Goal: Complete application form

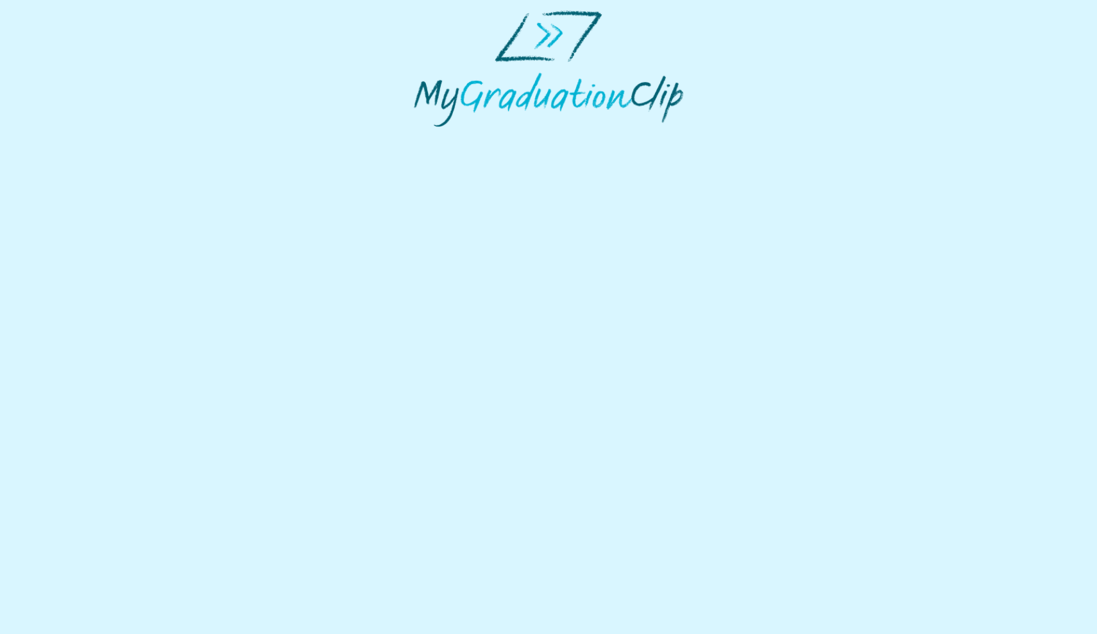
select select "**********"
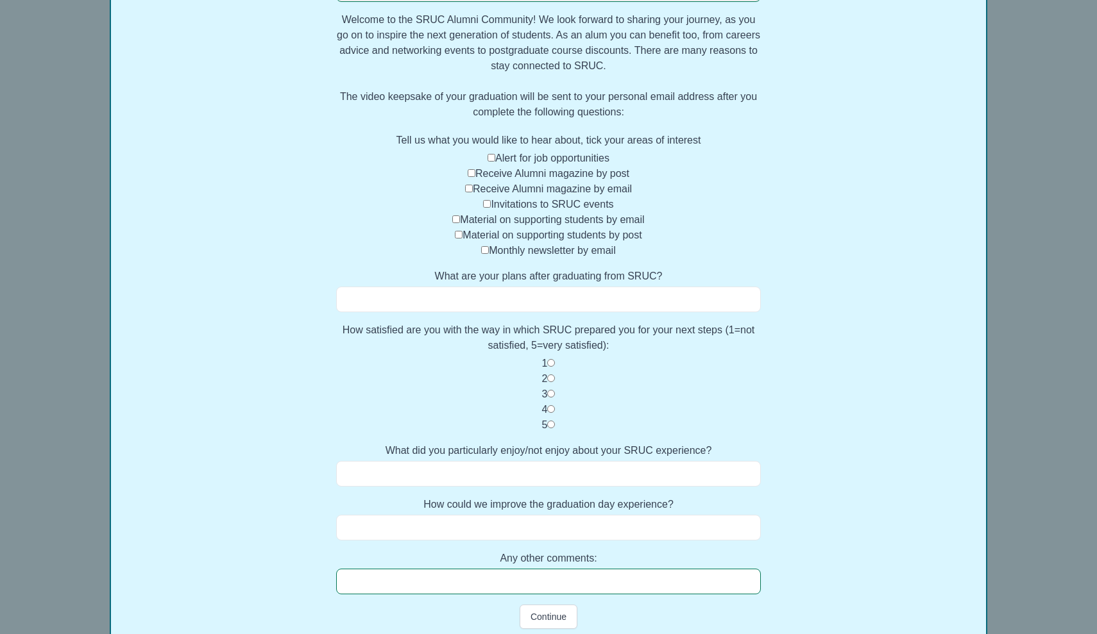
scroll to position [254, 0]
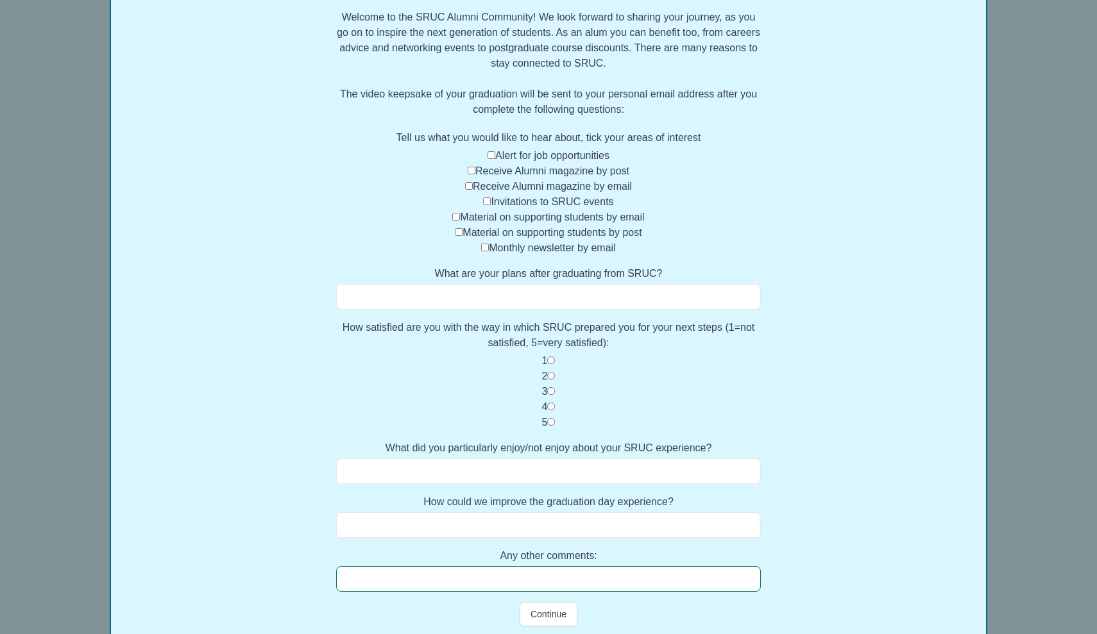
click at [498, 294] on input "What are your plans after graduating from SRUC?" at bounding box center [548, 297] width 425 height 26
type input "**********"
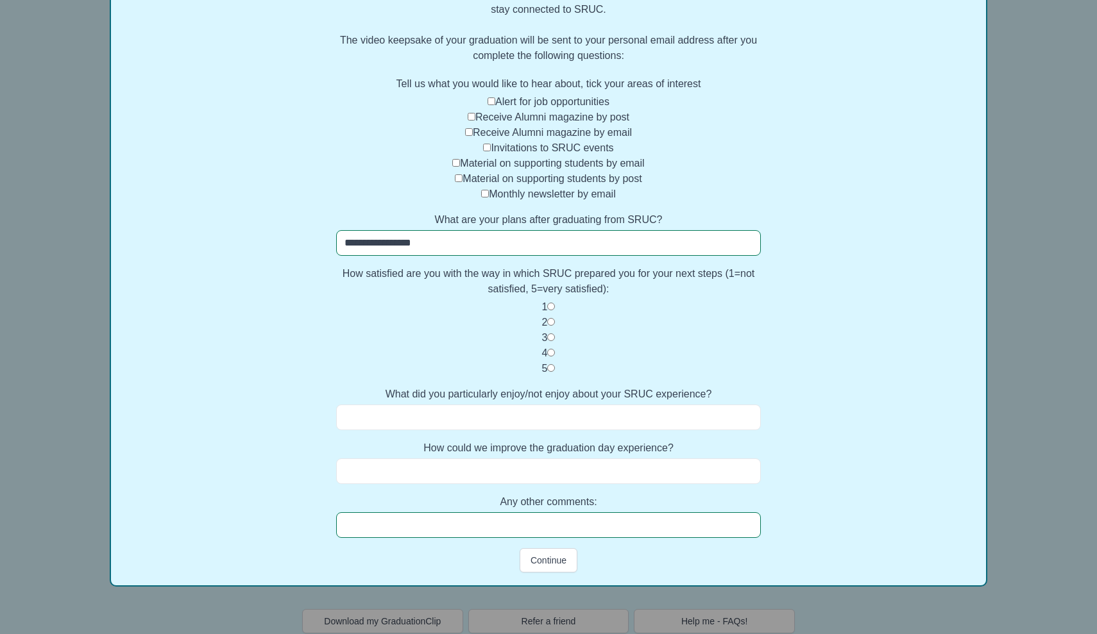
scroll to position [309, 0]
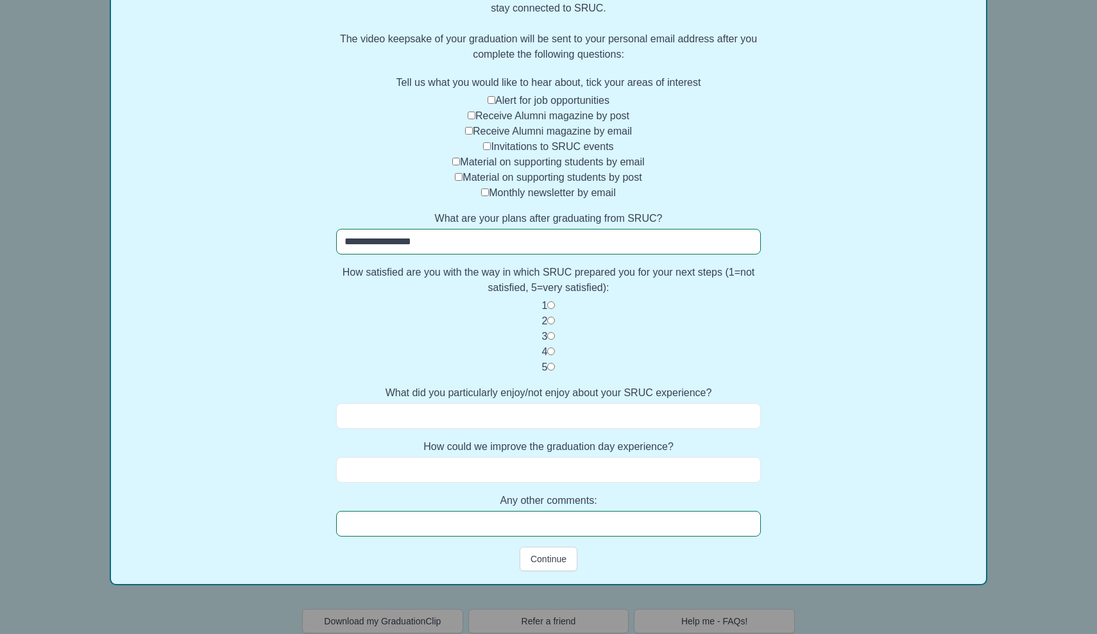
click at [542, 412] on input "What did you particularly enjoy/not enjoy about your SRUC experience?" at bounding box center [548, 416] width 425 height 26
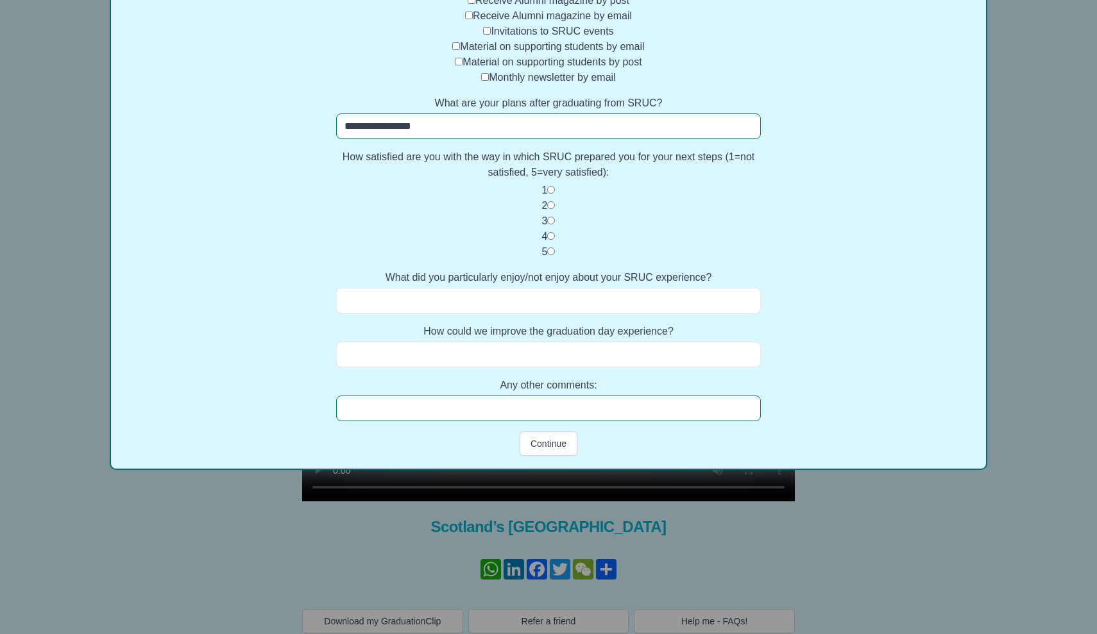
scroll to position [425, 0]
click at [541, 355] on input "How could we improve the graduation day experience?" at bounding box center [548, 355] width 425 height 26
click at [539, 298] on input "What did you particularly enjoy/not enjoy about your SRUC experience?" at bounding box center [548, 301] width 425 height 26
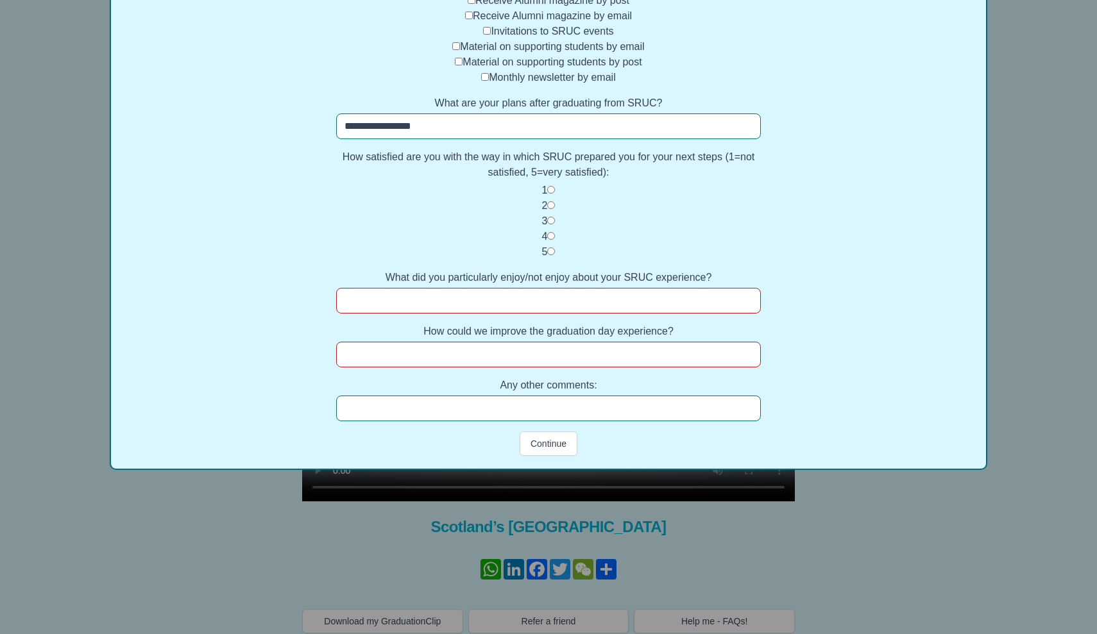
click at [515, 357] on input "How could we improve the graduation day experience?" at bounding box center [548, 355] width 425 height 26
type input "**********"
click at [520, 293] on input "What did you particularly enjoy/not enjoy about your SRUC experience?" at bounding box center [548, 301] width 425 height 26
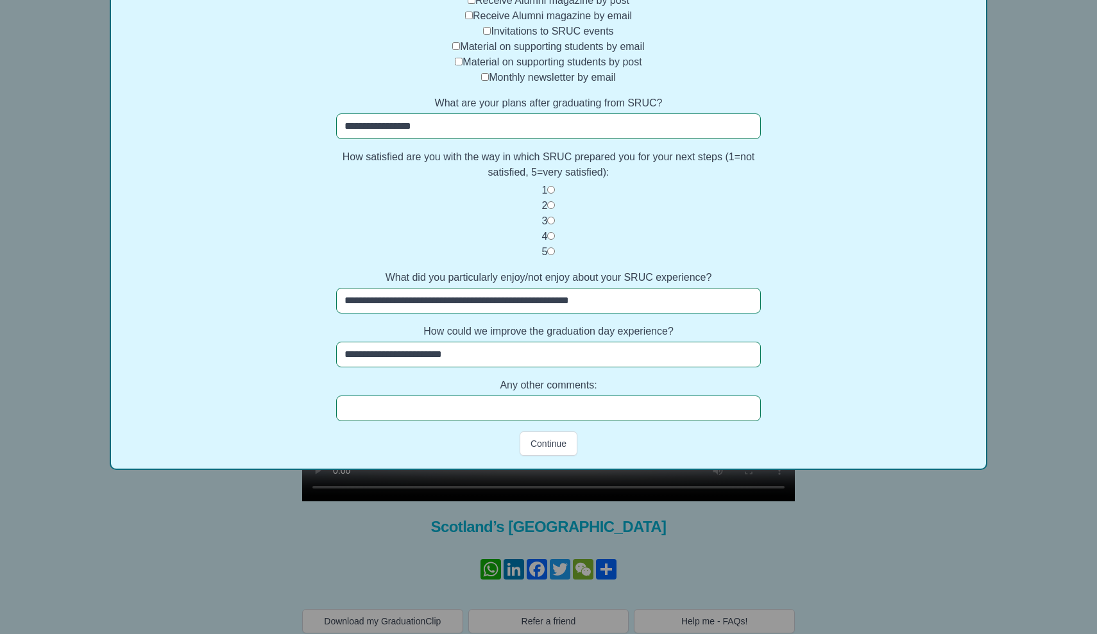
type input "**********"
click at [566, 403] on input "Any other comments:" at bounding box center [548, 409] width 425 height 26
type input "***"
click at [557, 444] on button "Continue" at bounding box center [549, 444] width 58 height 24
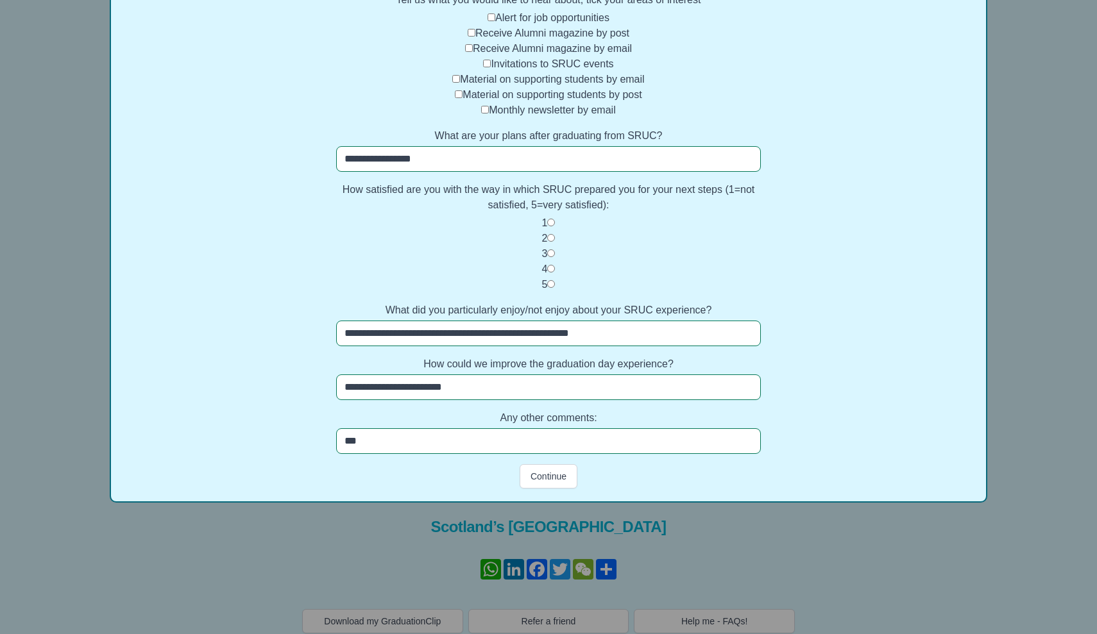
scroll to position [400, 0]
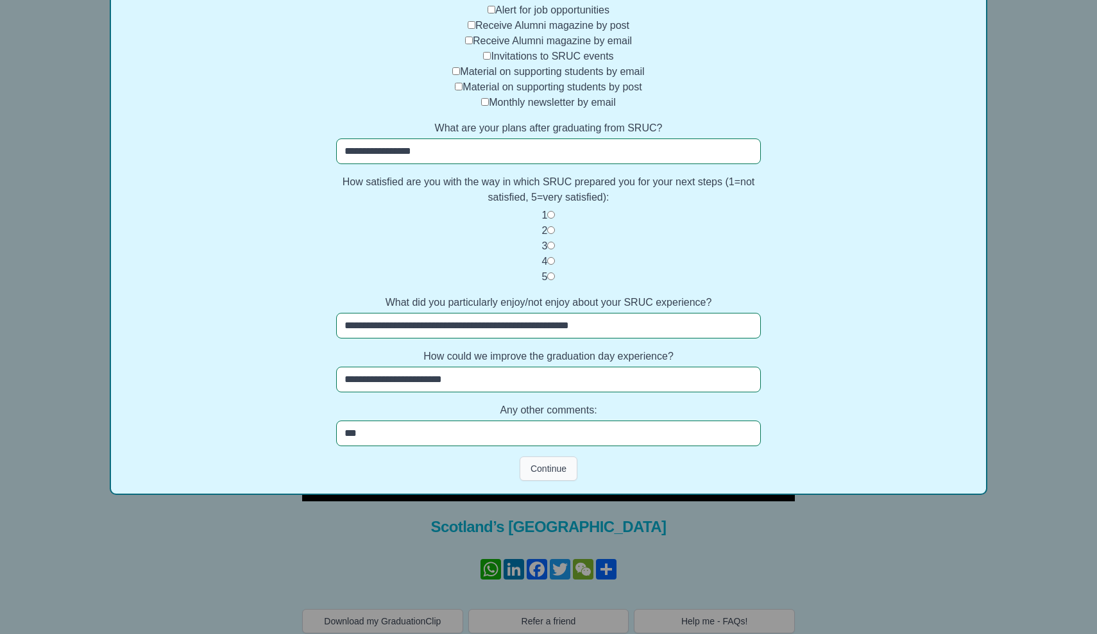
click at [546, 472] on button "Continue" at bounding box center [549, 469] width 58 height 24
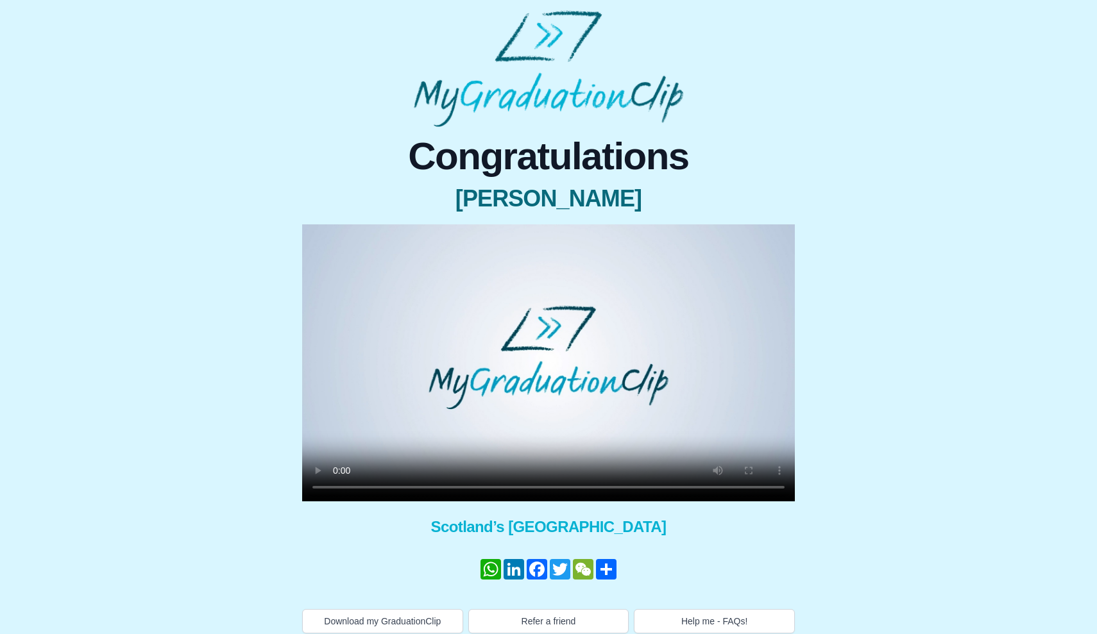
click at [593, 348] on video at bounding box center [548, 362] width 493 height 277
click at [337, 491] on video at bounding box center [548, 362] width 493 height 277
drag, startPoint x: 582, startPoint y: 487, endPoint x: 491, endPoint y: 490, distance: 91.1
click at [490, 490] on video at bounding box center [548, 362] width 493 height 277
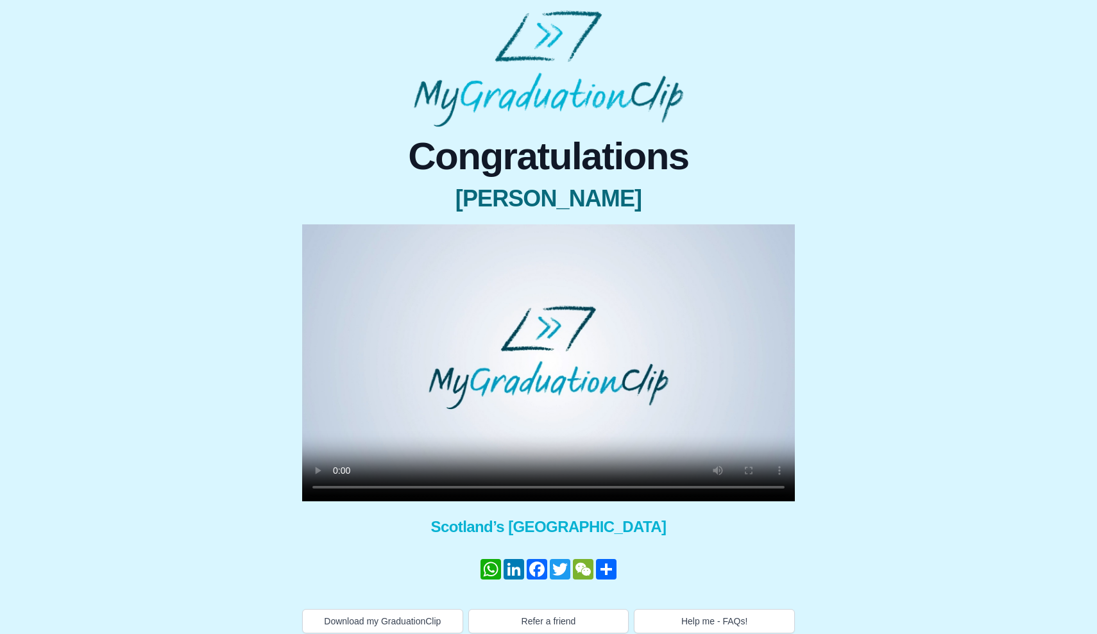
click at [342, 488] on video at bounding box center [548, 362] width 493 height 277
click at [337, 487] on video at bounding box center [548, 362] width 493 height 277
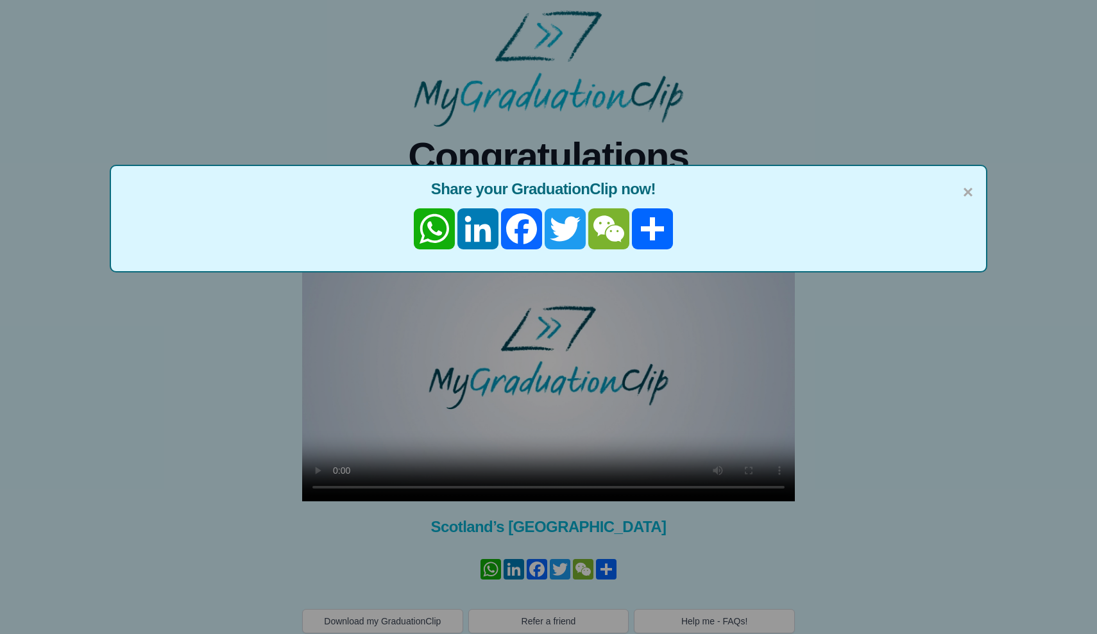
click at [337, 487] on div "× Share your GraduationClip now! WhatsApp LinkedIn Facebook Twitter WeChat Share" at bounding box center [548, 317] width 1097 height 634
click at [969, 193] on span "×" at bounding box center [968, 192] width 10 height 27
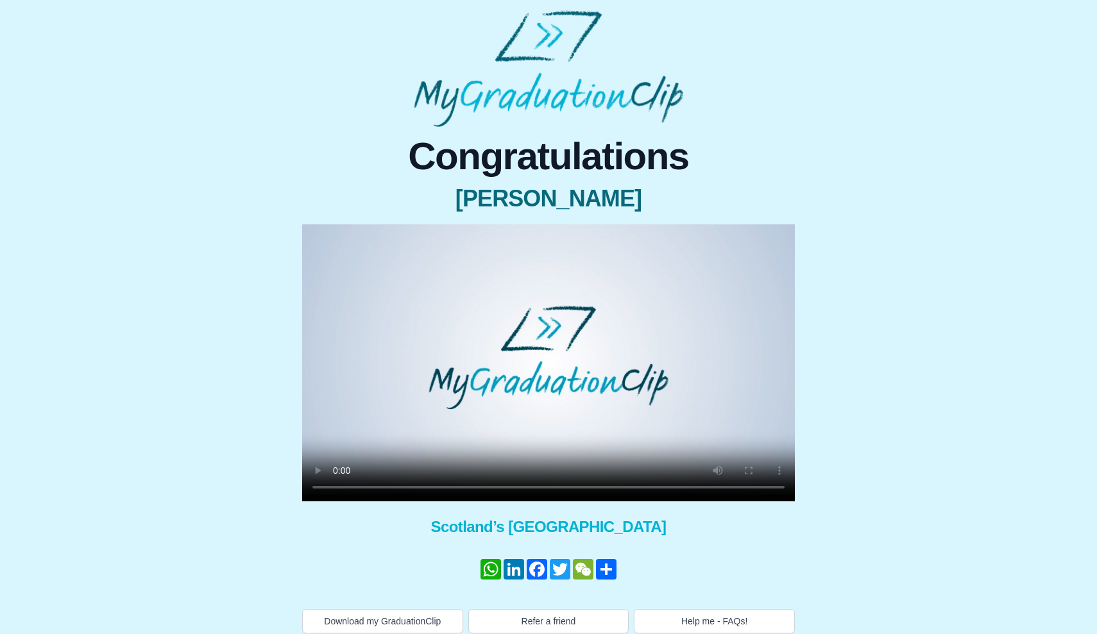
drag, startPoint x: 715, startPoint y: 491, endPoint x: 541, endPoint y: 505, distance: 174.4
click at [541, 505] on div "× Share your GraduationClip now! WhatsApp LinkedIn Facebook Twitter WeChat Shar…" at bounding box center [548, 370] width 493 height 292
click at [336, 487] on video at bounding box center [548, 362] width 493 height 277
